Goal: Task Accomplishment & Management: Manage account settings

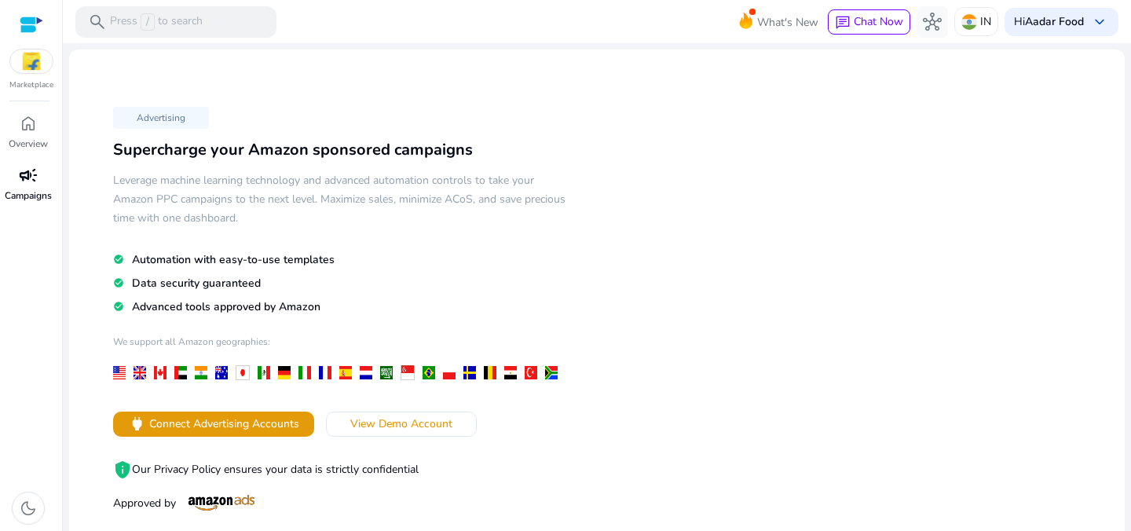
click at [24, 167] on span "campaign" at bounding box center [28, 175] width 19 height 19
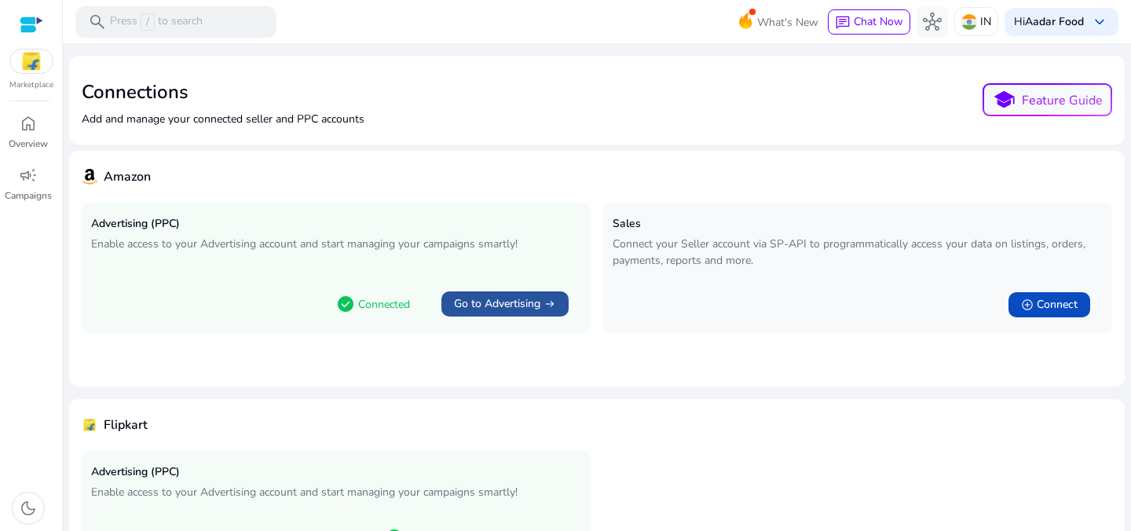
click at [529, 302] on span "Go to Advertising" at bounding box center [497, 304] width 86 height 16
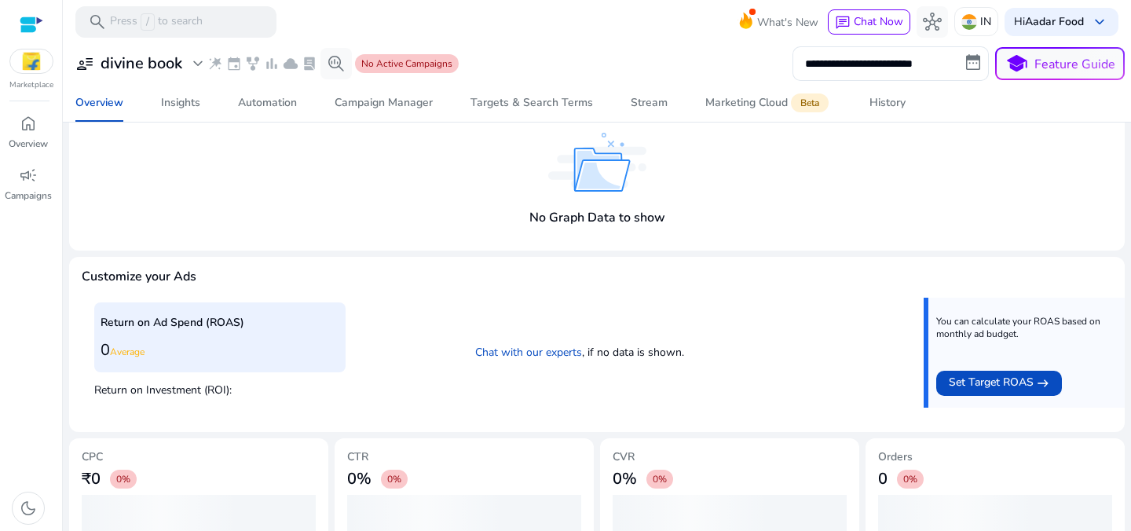
scroll to position [352, 0]
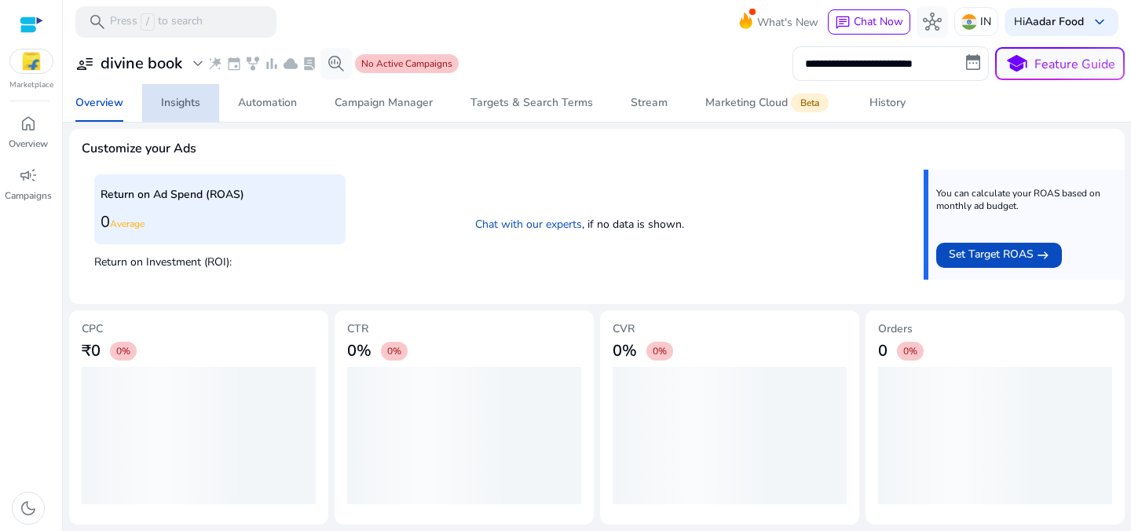
click at [202, 99] on link "Insights" at bounding box center [180, 103] width 77 height 38
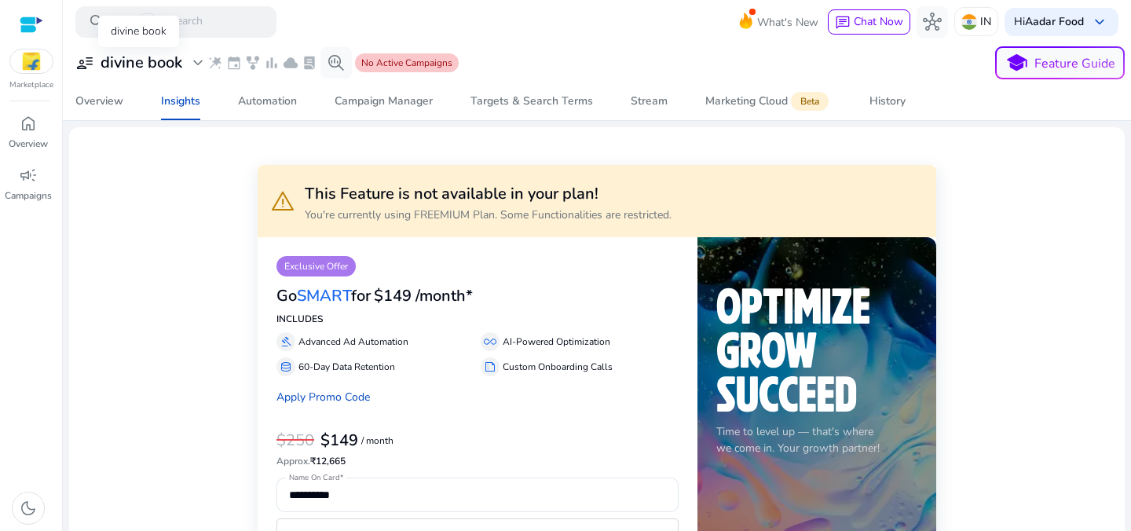
click at [195, 60] on span "expand_more" at bounding box center [198, 62] width 19 height 19
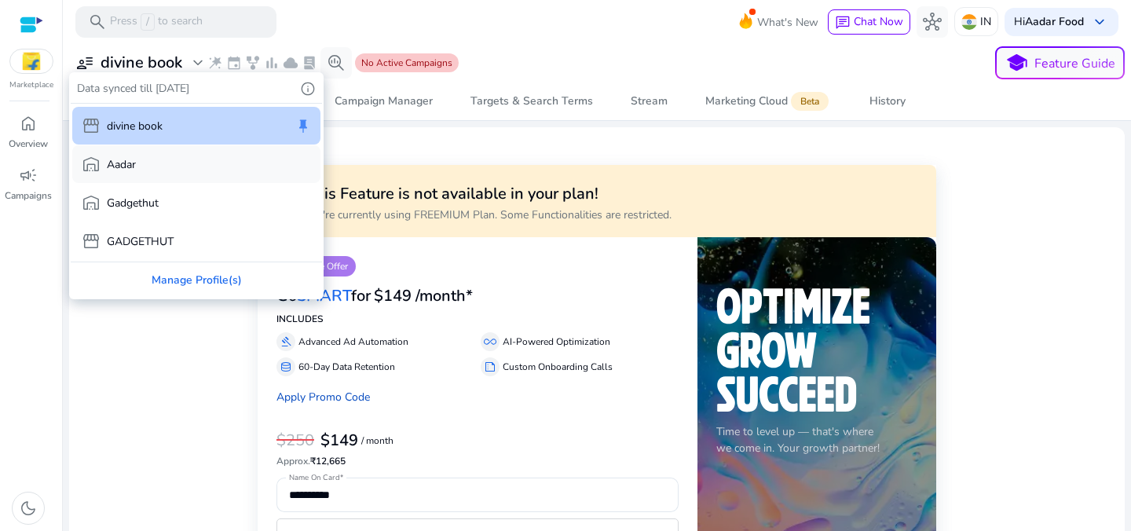
click at [200, 165] on div "warehouse Aadar" at bounding box center [196, 164] width 248 height 38
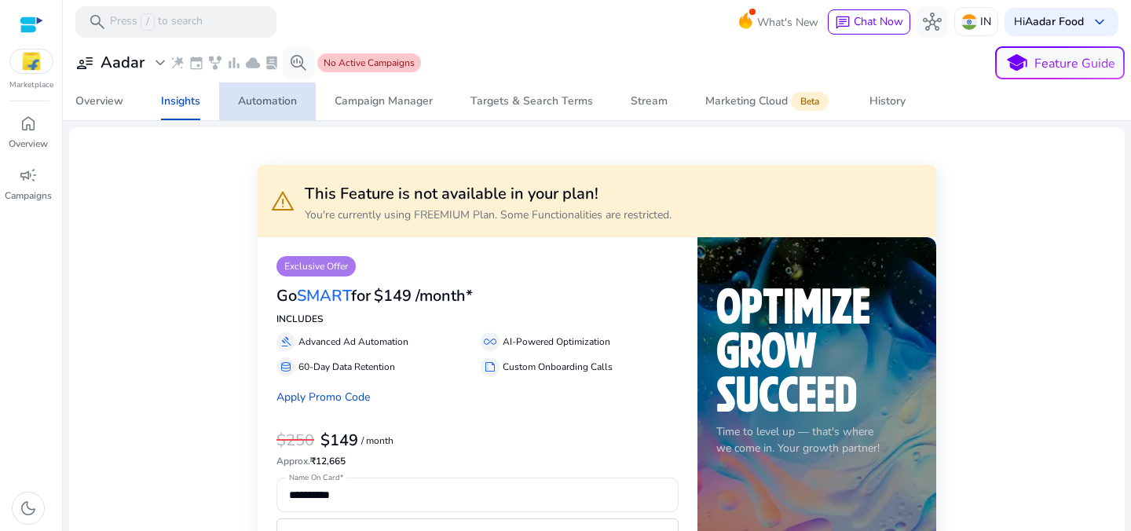
click at [275, 101] on div "Automation" at bounding box center [267, 101] width 59 height 11
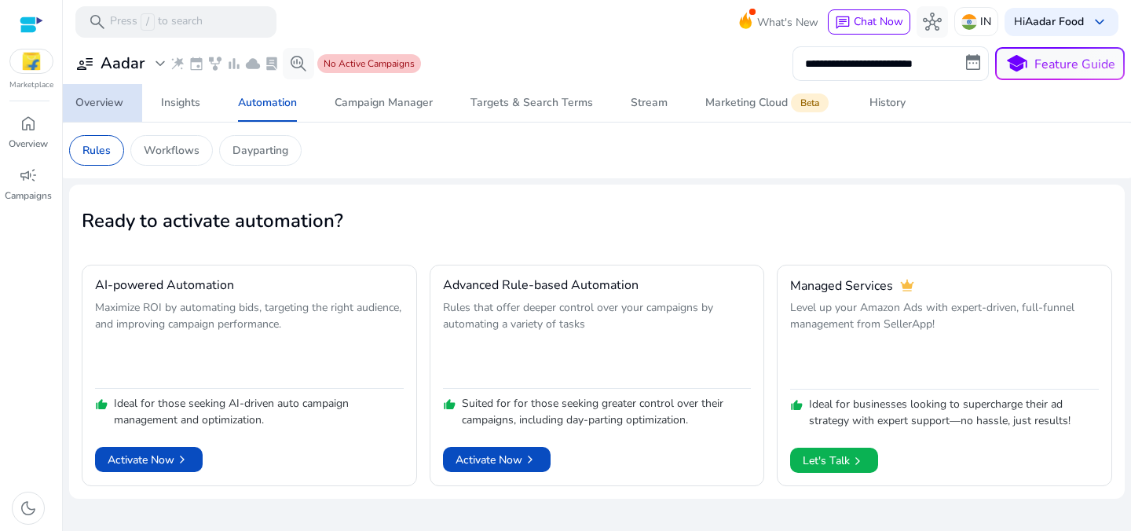
click at [107, 103] on div "Overview" at bounding box center [99, 102] width 48 height 11
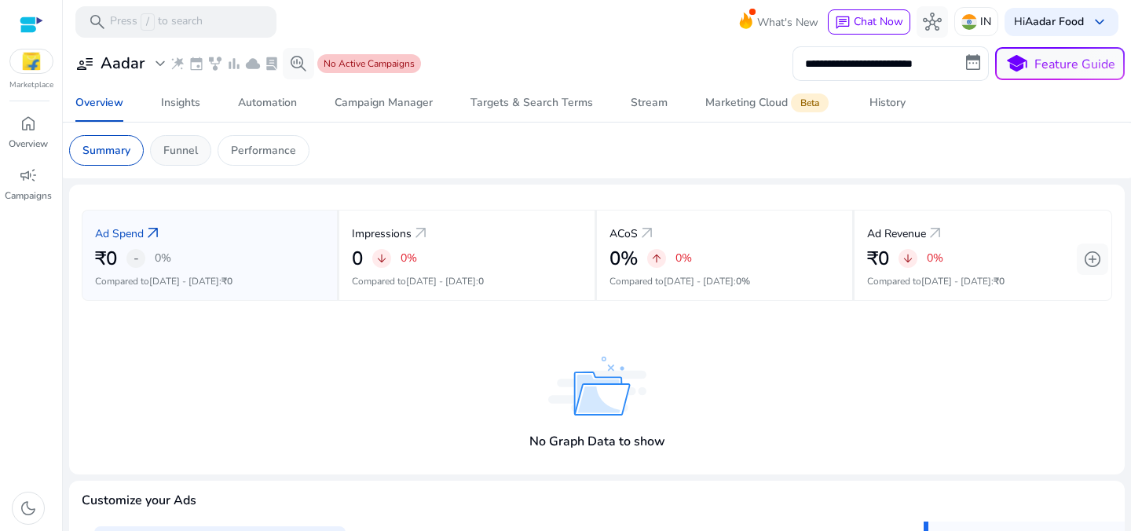
click at [190, 157] on p "Funnel" at bounding box center [180, 150] width 35 height 16
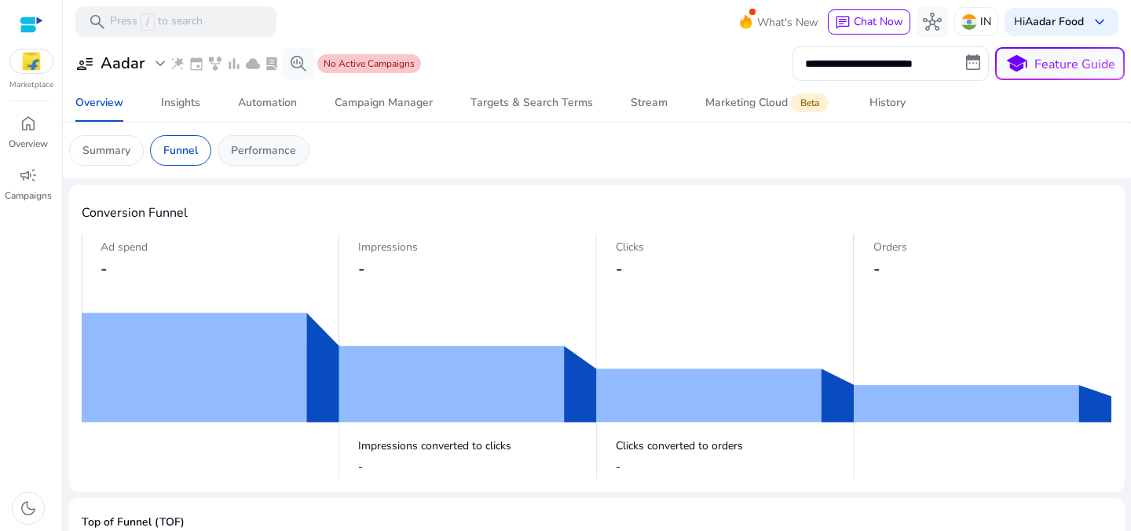
click at [266, 152] on p "Performance" at bounding box center [263, 150] width 65 height 16
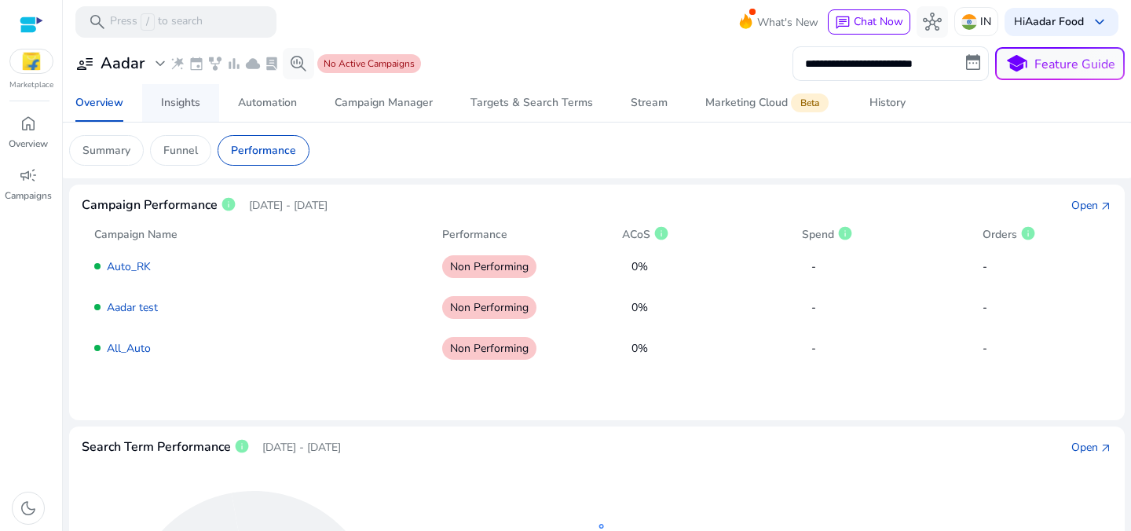
click at [181, 113] on span "Insights" at bounding box center [180, 103] width 39 height 38
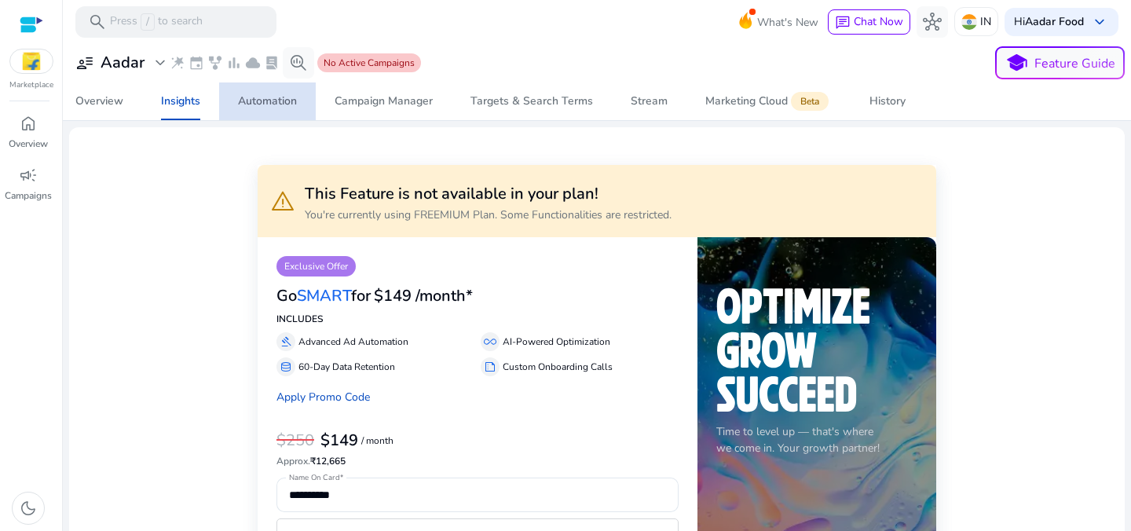
click at [272, 107] on div "Automation" at bounding box center [267, 101] width 59 height 11
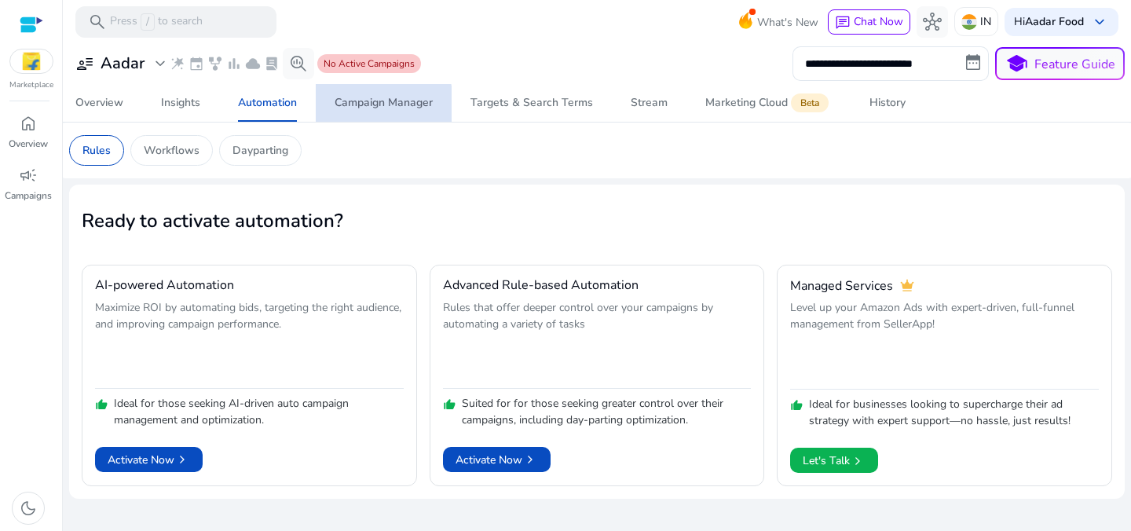
click at [376, 105] on div "Campaign Manager" at bounding box center [384, 102] width 98 height 11
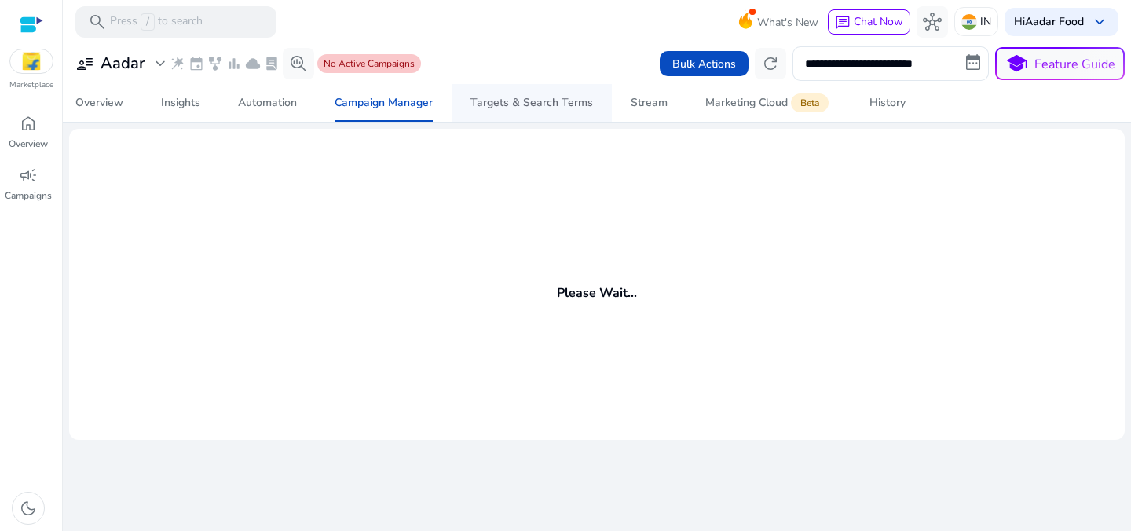
click at [482, 103] on div "Targets & Search Terms" at bounding box center [532, 102] width 123 height 11
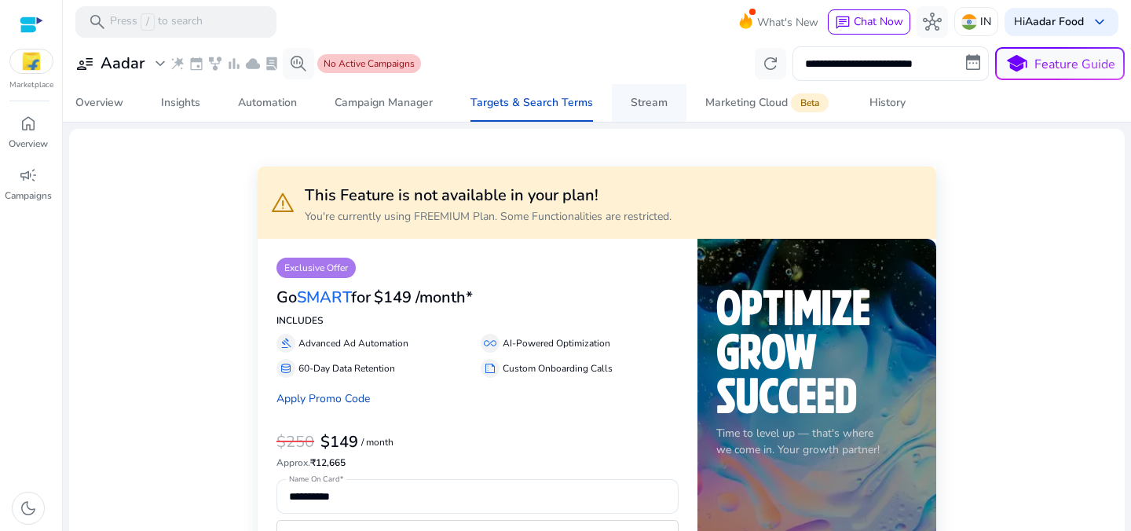
click at [647, 112] on span "Stream" at bounding box center [649, 103] width 37 height 38
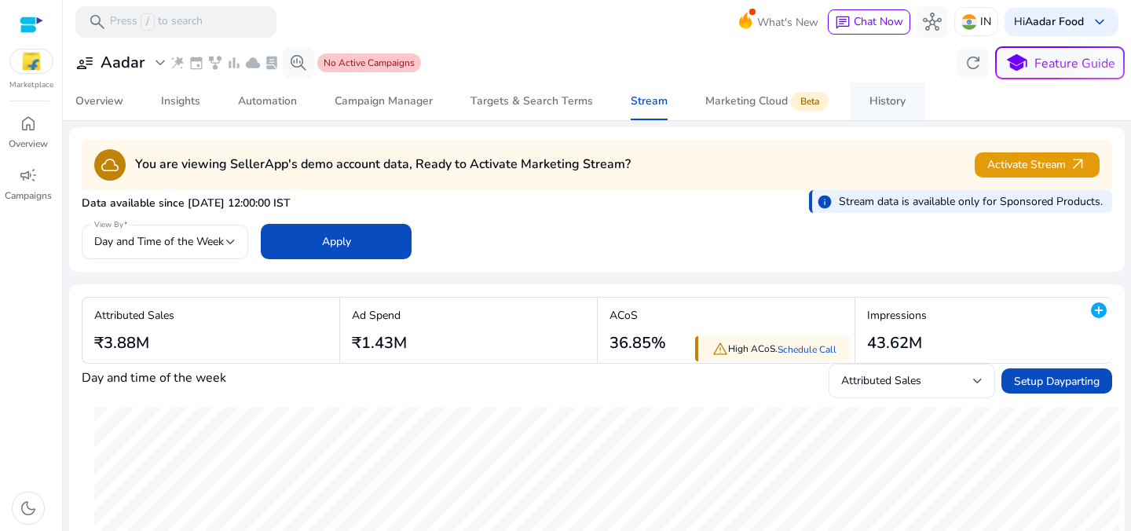
click at [870, 112] on span "History" at bounding box center [888, 101] width 36 height 38
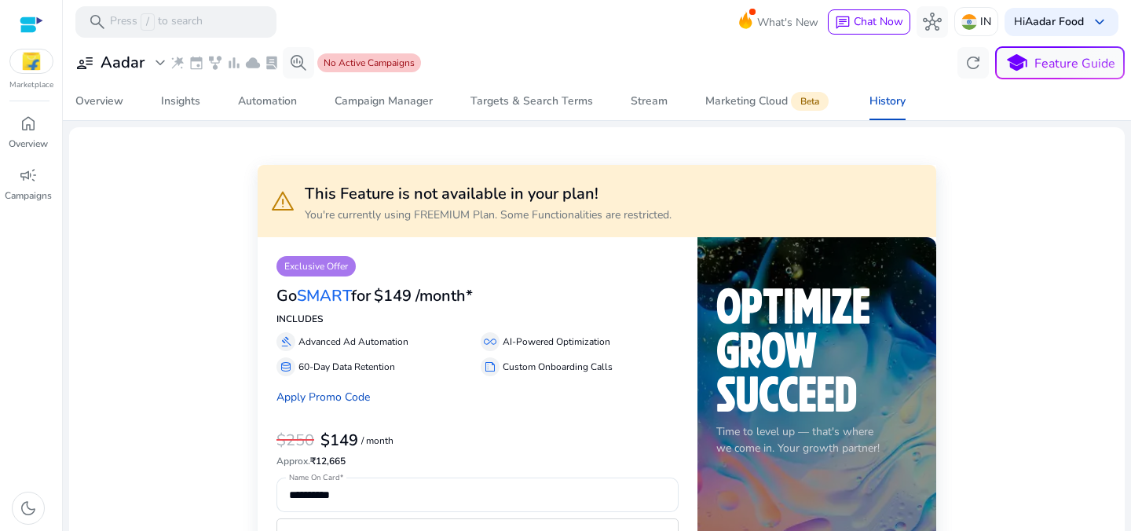
click at [20, 71] on img at bounding box center [31, 61] width 42 height 24
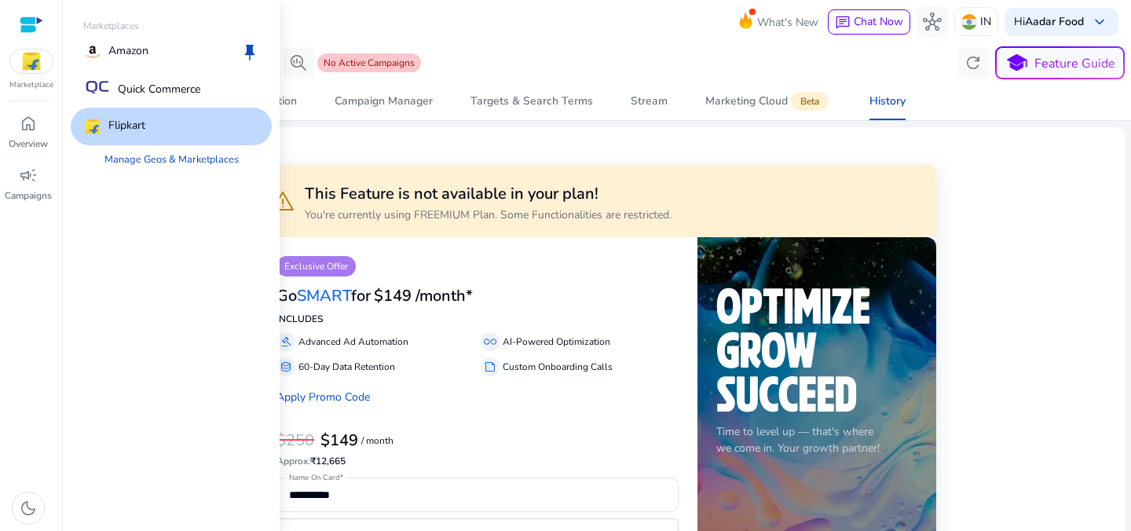
click at [109, 129] on p "Flipkart" at bounding box center [126, 126] width 37 height 19
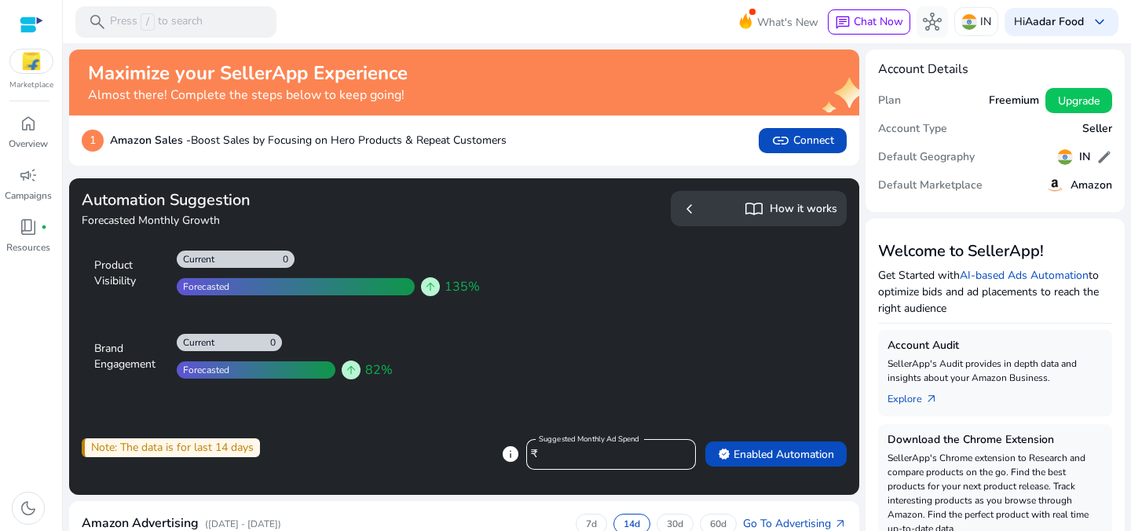
click at [431, 284] on span "arrow_upward" at bounding box center [430, 286] width 13 height 13
click at [30, 236] on span "book_4" at bounding box center [28, 227] width 19 height 19
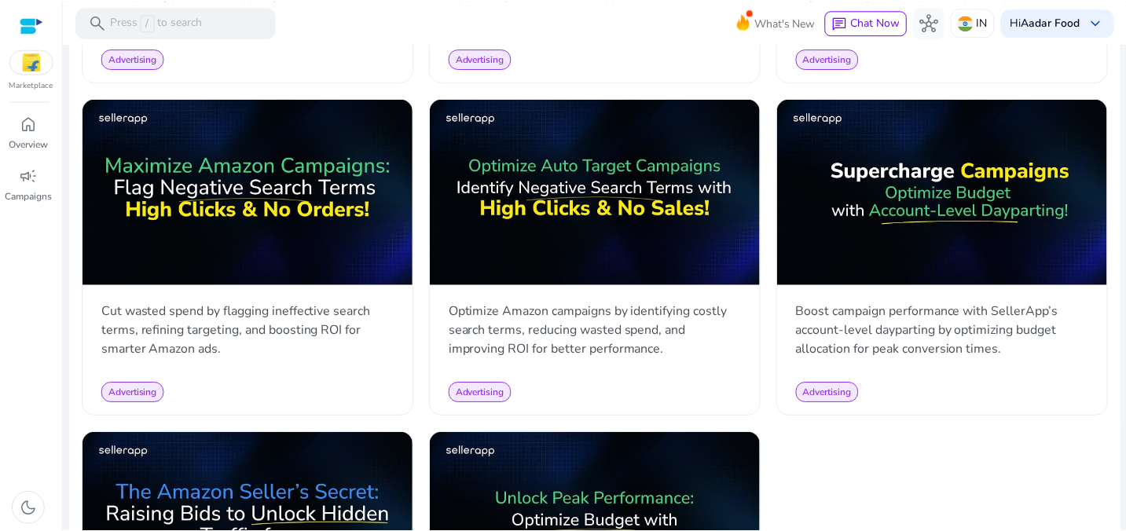
scroll to position [1706, 0]
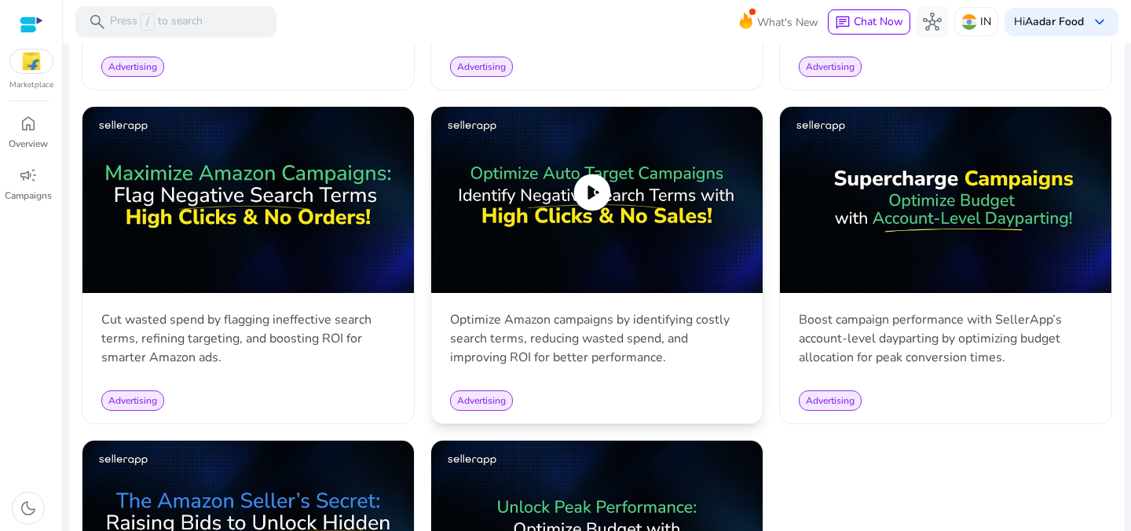
click at [592, 183] on span "play_circle" at bounding box center [592, 192] width 44 height 44
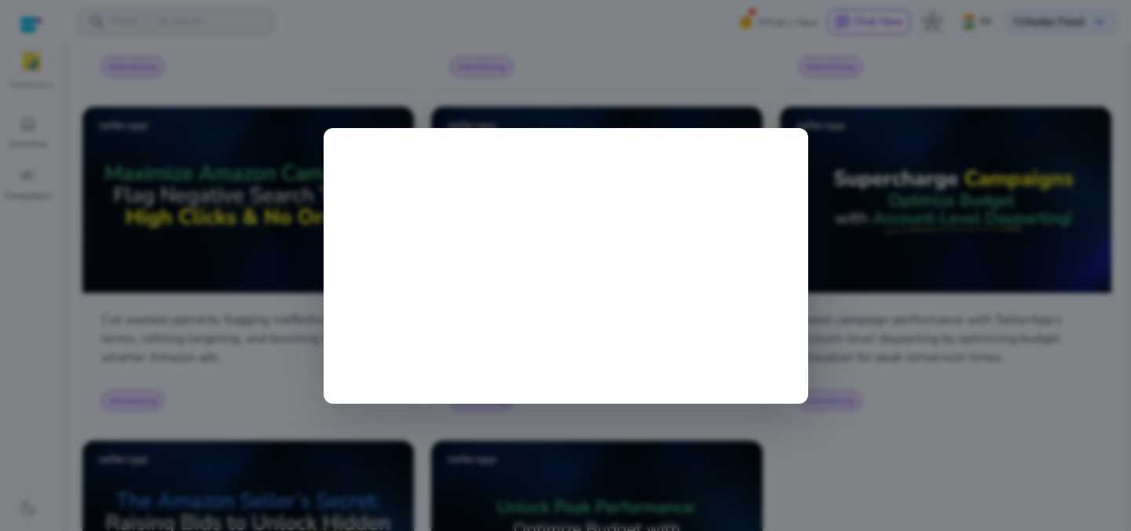
click at [404, 85] on div at bounding box center [565, 265] width 1131 height 531
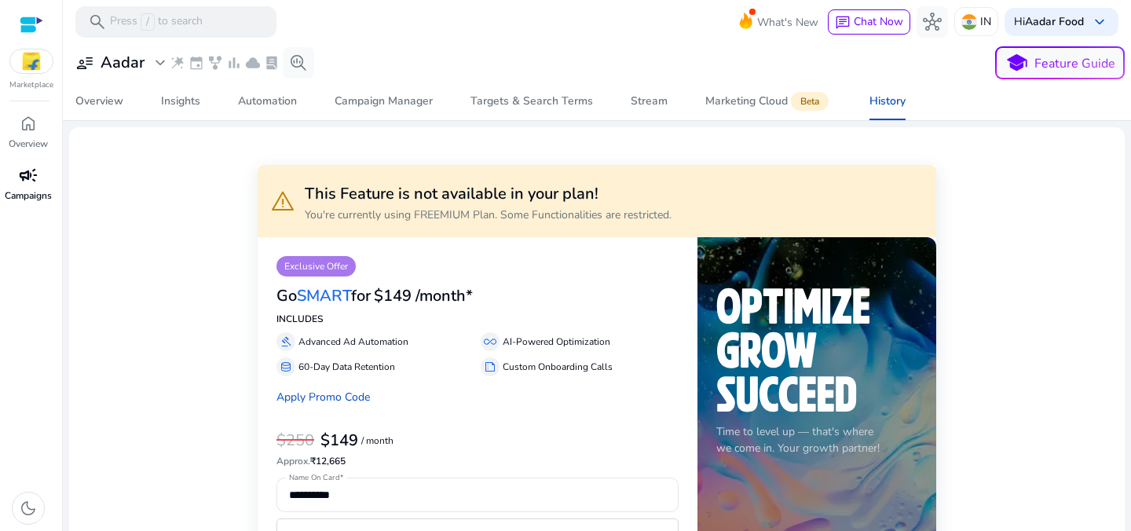
click at [37, 184] on span "campaign" at bounding box center [28, 175] width 19 height 19
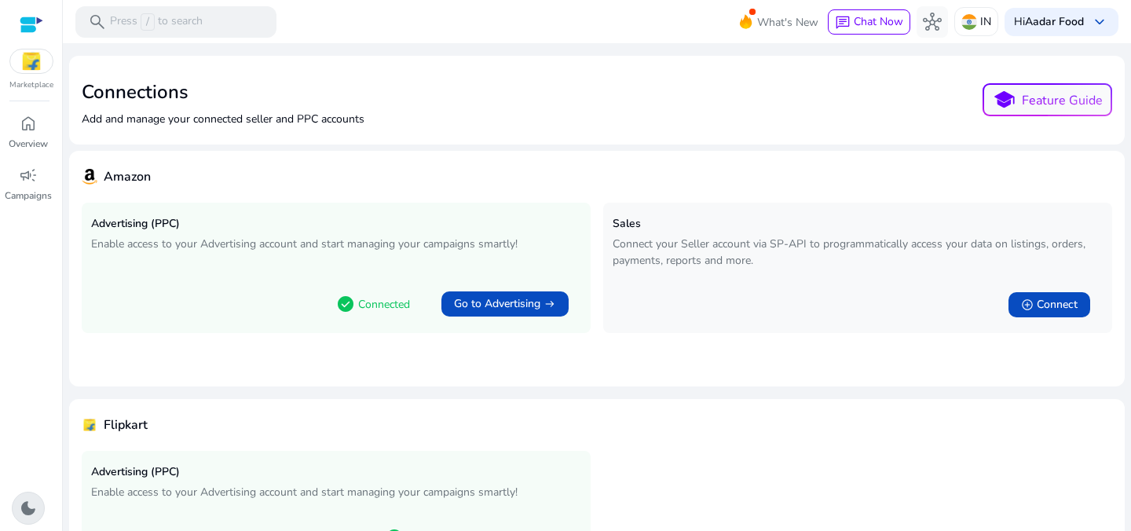
click at [31, 511] on span "dark_mode" at bounding box center [28, 508] width 19 height 19
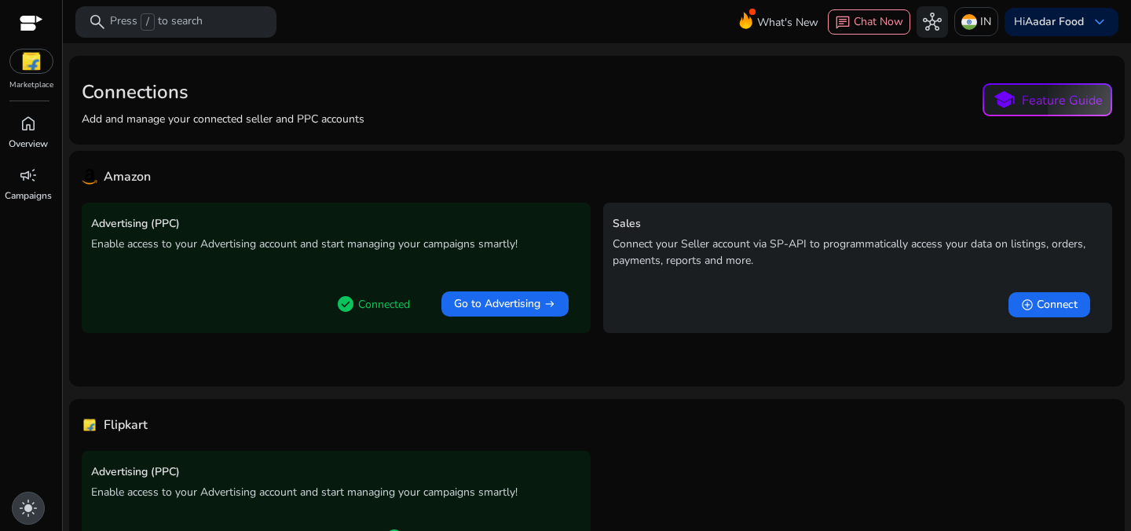
click at [31, 511] on span "light_mode" at bounding box center [28, 508] width 19 height 19
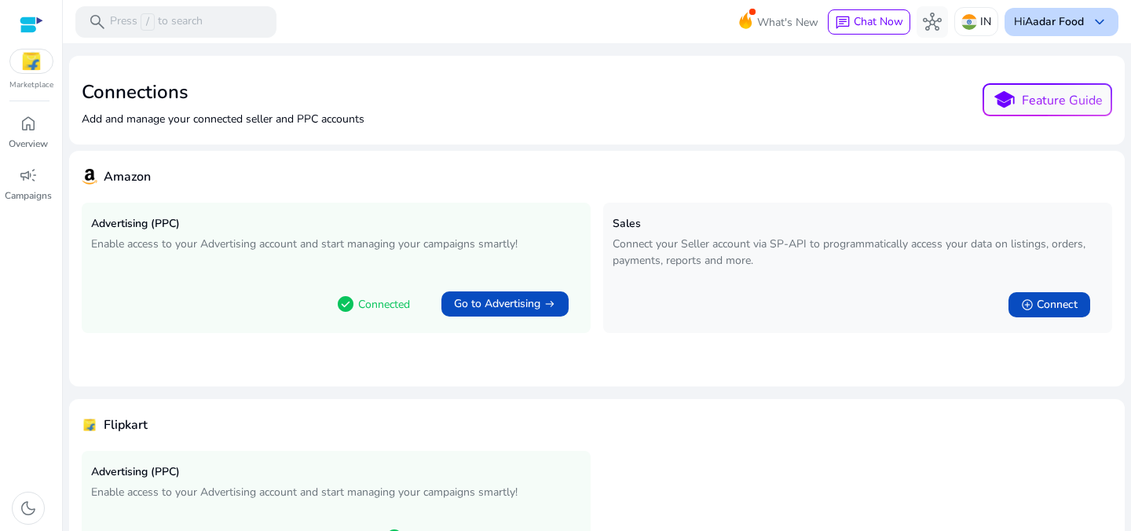
click at [1081, 16] on div "Hi Aadar Food keyboard_arrow_down" at bounding box center [1062, 22] width 114 height 28
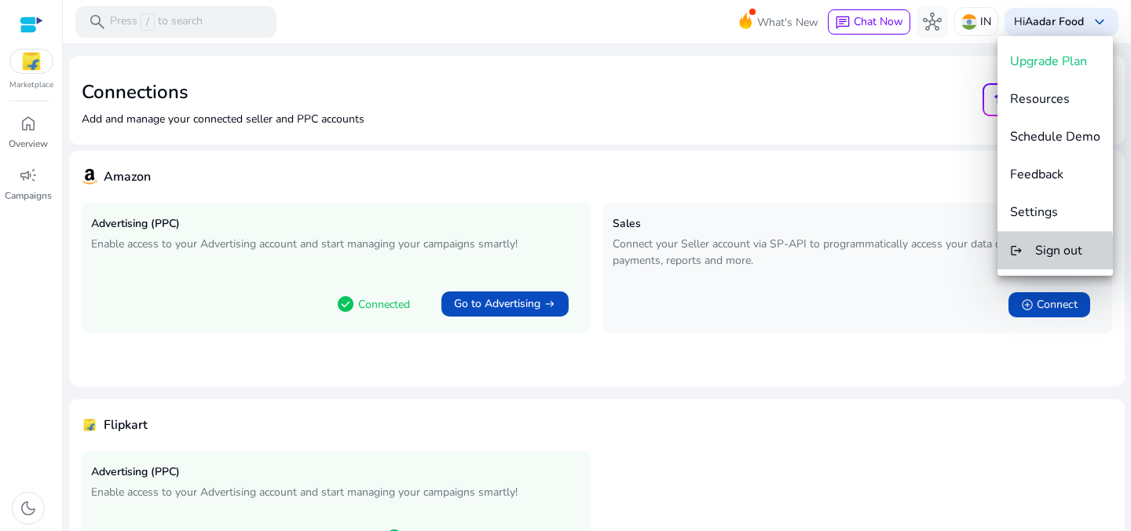
click at [1026, 254] on button "logout Sign out" at bounding box center [1055, 251] width 115 height 38
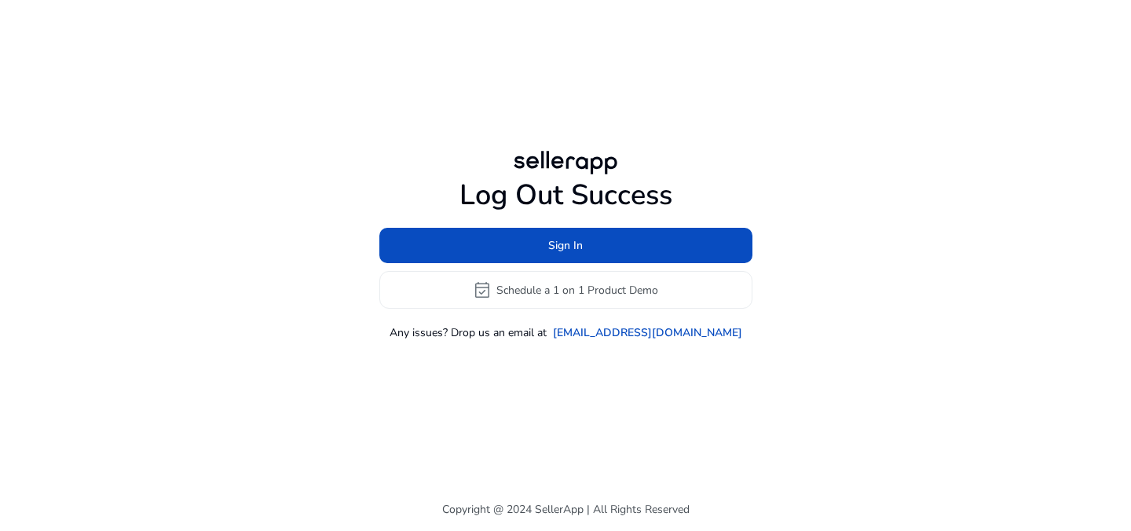
click at [427, 174] on div "Log Out Success Sign In event_available Schedule a 1 on 1 Product Demo Any issu…" at bounding box center [565, 244] width 878 height 194
